Goal: Transaction & Acquisition: Purchase product/service

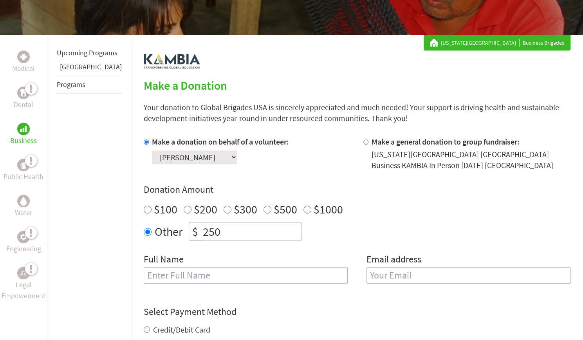
scroll to position [111, 0]
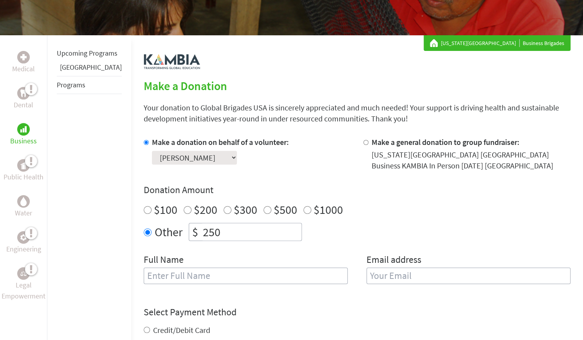
click at [206, 153] on select "Select a volunteer... Adam Abdul-Kareem Araceli Pineda Kiera Davis Maya Hamaty …" at bounding box center [194, 158] width 85 height 14
click at [152, 151] on select "Select a volunteer... Adam Abdul-Kareem Araceli Pineda Kiera Davis Maya Hamaty …" at bounding box center [194, 158] width 85 height 14
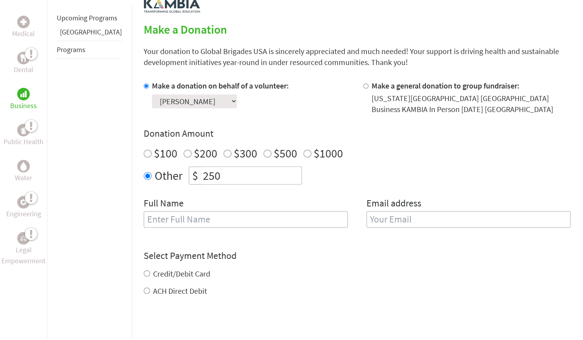
scroll to position [168, 0]
click at [254, 221] on input "text" at bounding box center [246, 219] width 204 height 16
type input "[PERSON_NAME]"
click at [381, 219] on input "email" at bounding box center [469, 219] width 204 height 16
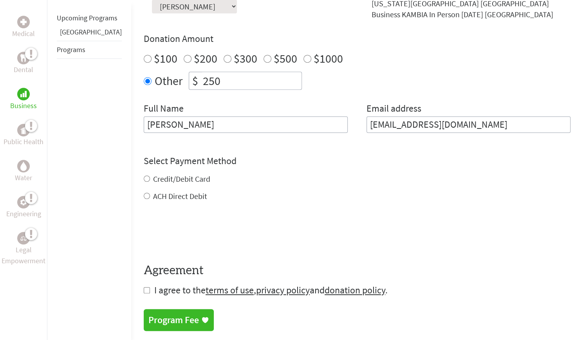
scroll to position [267, 0]
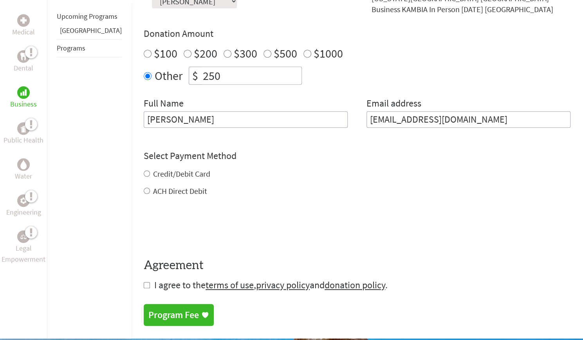
type input "Kierad@csu.fullerton.edu"
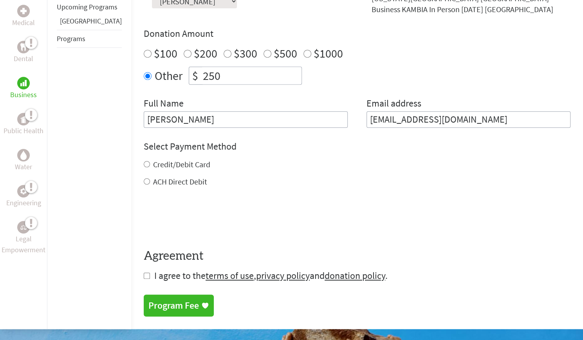
click at [144, 173] on div "Credit/Debit Card ACH Direct Debit" at bounding box center [357, 173] width 427 height 28
click at [144, 164] on input "Credit/Debit Card" at bounding box center [147, 164] width 6 height 6
radio input "true"
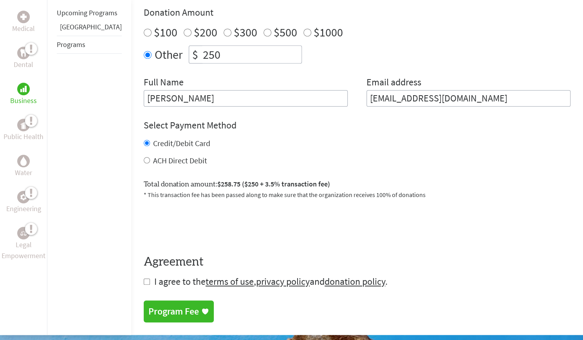
scroll to position [287, 0]
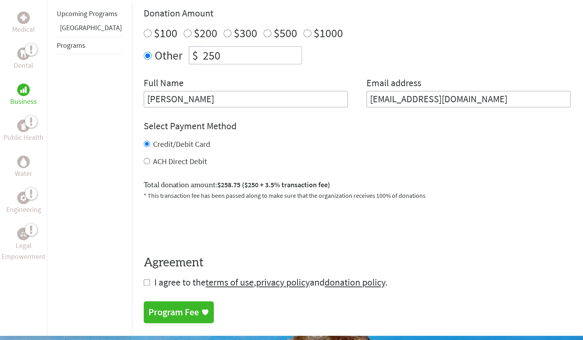
click at [144, 160] on input "ACH Direct Debit" at bounding box center [147, 161] width 6 height 6
radio input "true"
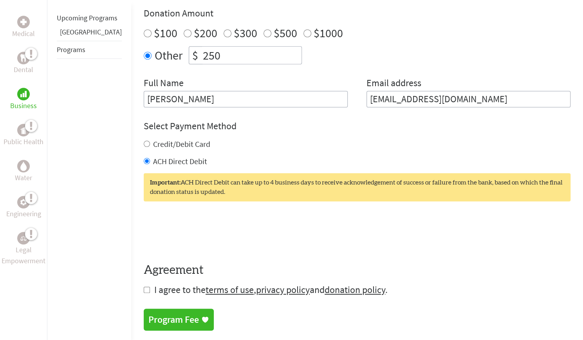
click at [144, 143] on input "Credit/Debit Card" at bounding box center [147, 144] width 6 height 6
radio input "true"
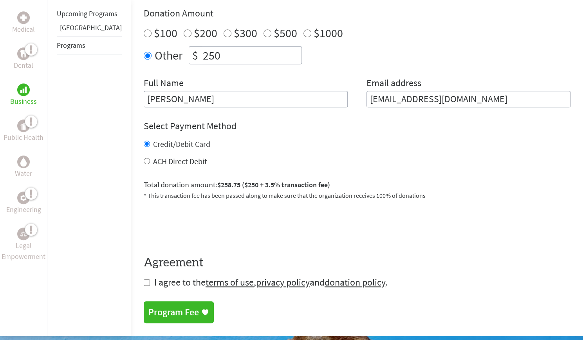
click at [144, 162] on input "ACH Direct Debit" at bounding box center [147, 161] width 6 height 6
radio input "true"
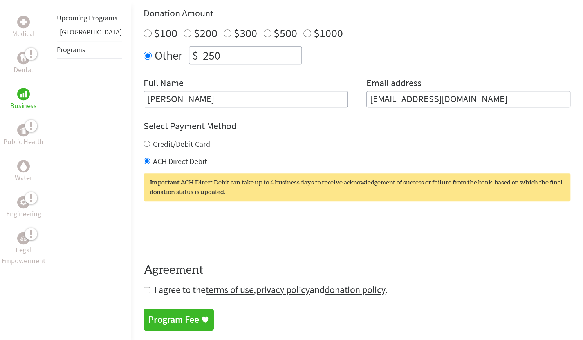
click at [144, 143] on input "Credit/Debit Card" at bounding box center [147, 144] width 6 height 6
radio input "true"
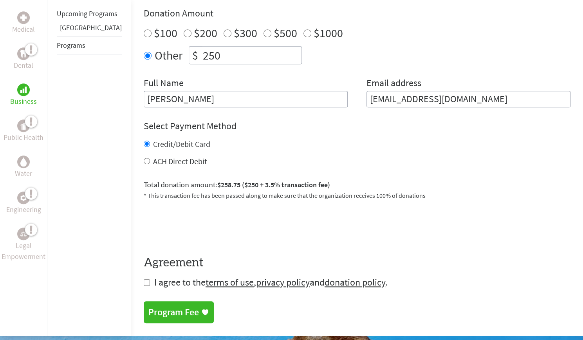
click at [144, 282] on input "checkbox" at bounding box center [147, 282] width 6 height 6
checkbox input "true"
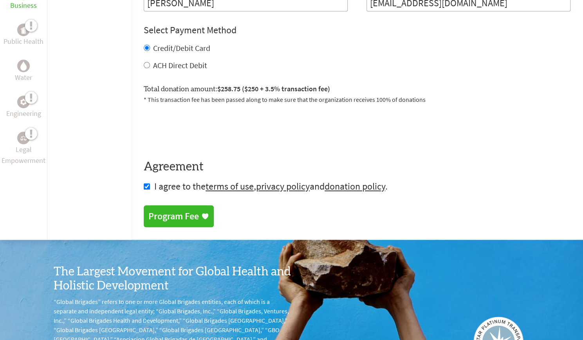
scroll to position [384, 0]
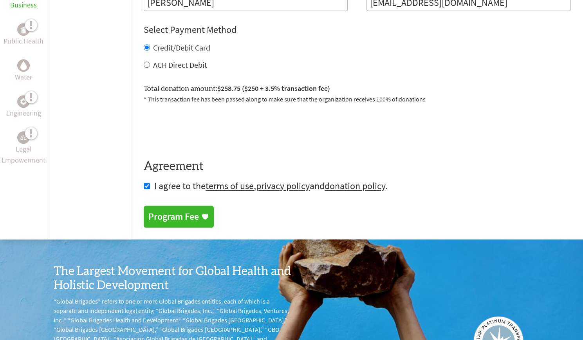
click at [157, 218] on div "Program Fee" at bounding box center [173, 216] width 51 height 13
